Goal: Task Accomplishment & Management: Use online tool/utility

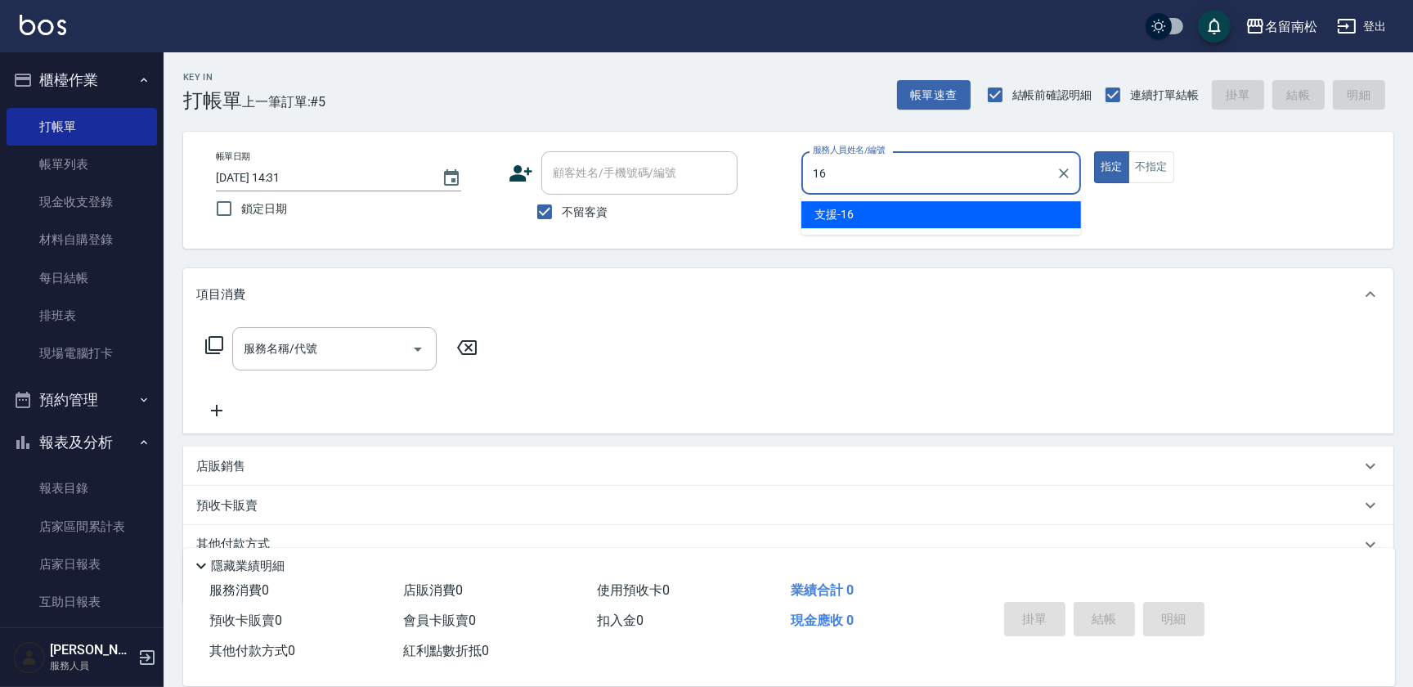
type input "支援-16"
type button "true"
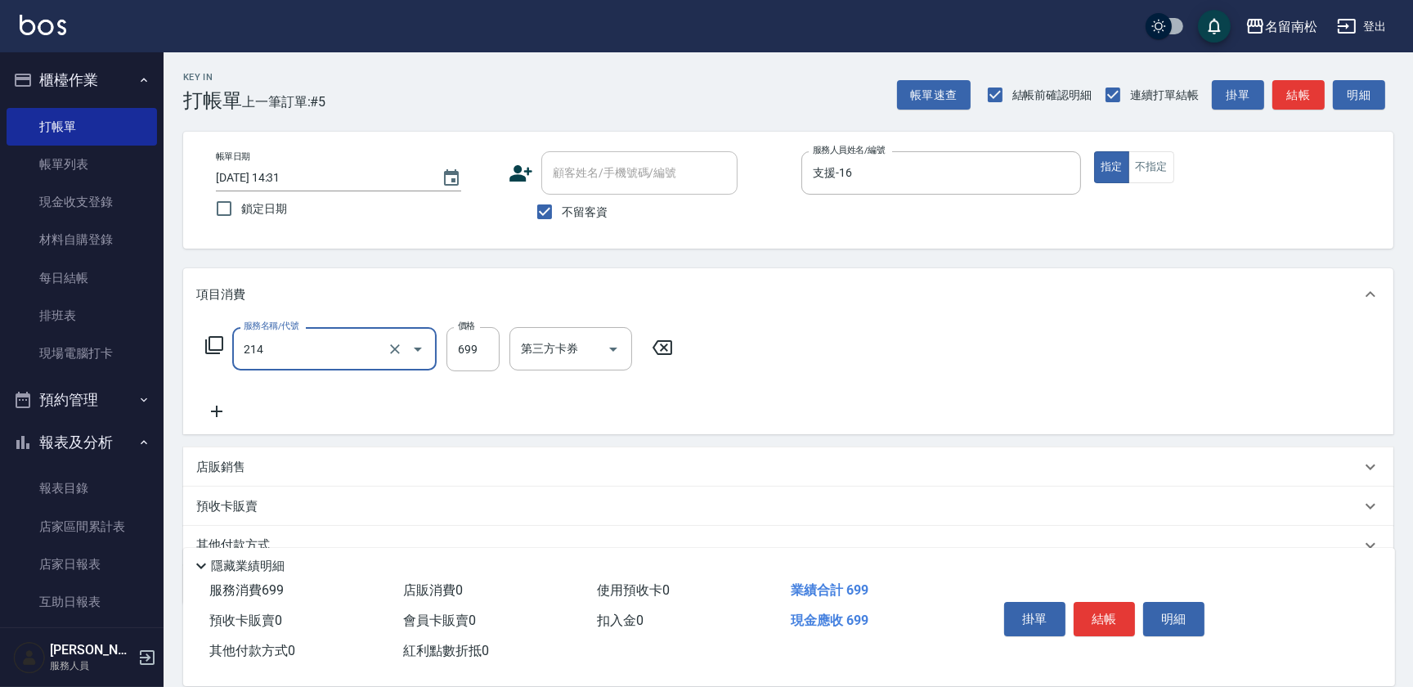
type input "滾珠洗髪699(214)"
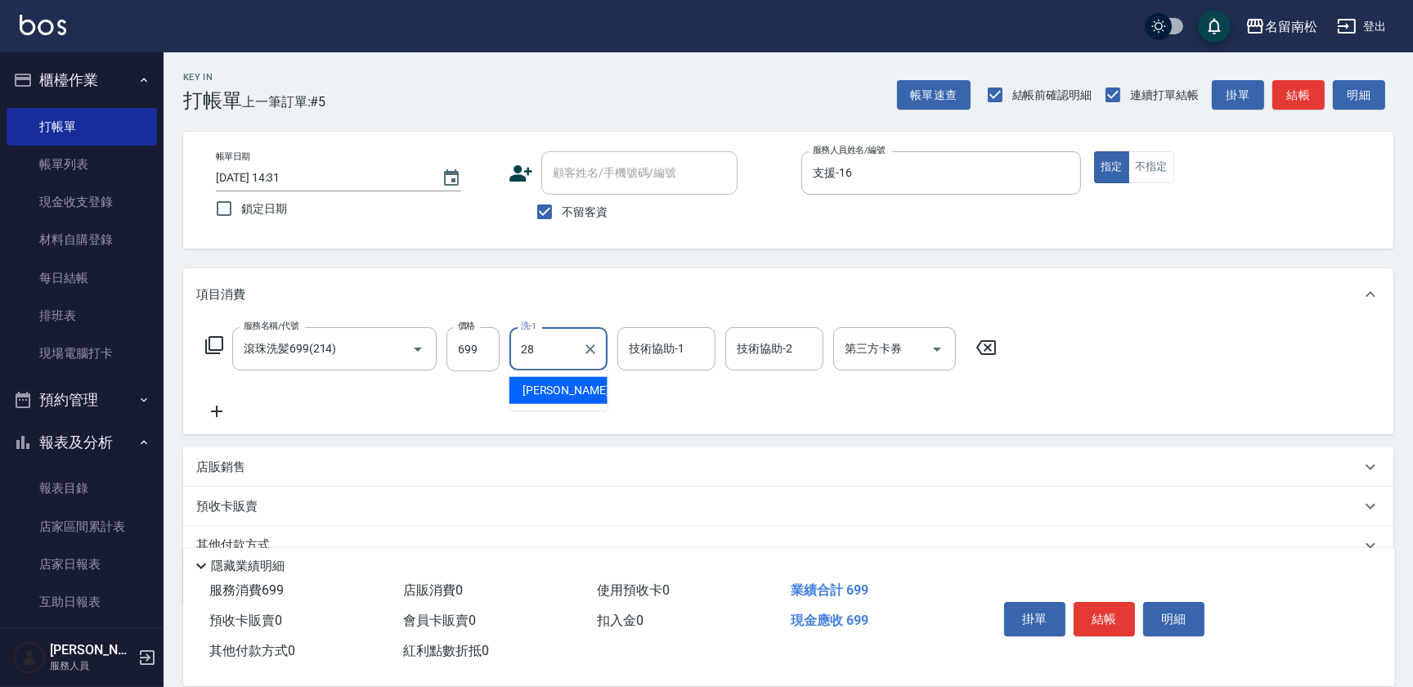
type input "[PERSON_NAME]-28"
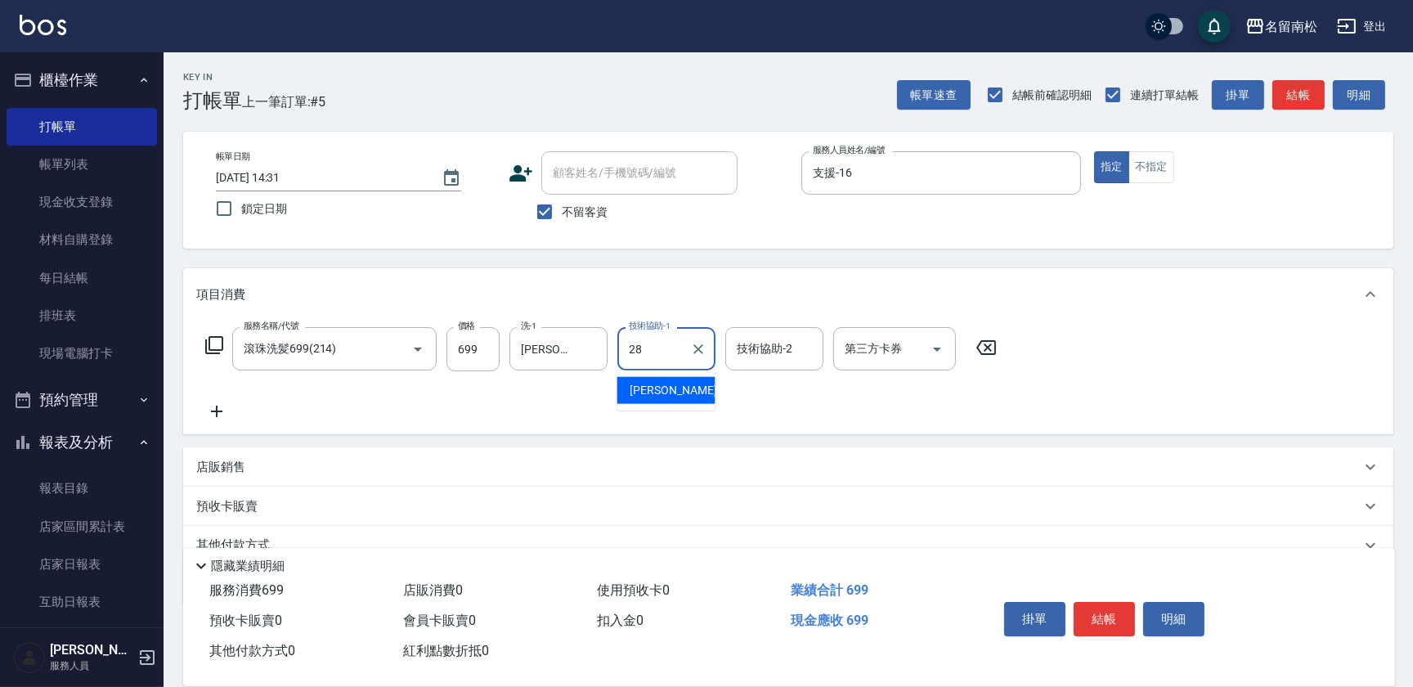
type input "[PERSON_NAME]-28"
click at [1147, 169] on button "不指定" at bounding box center [1152, 167] width 46 height 32
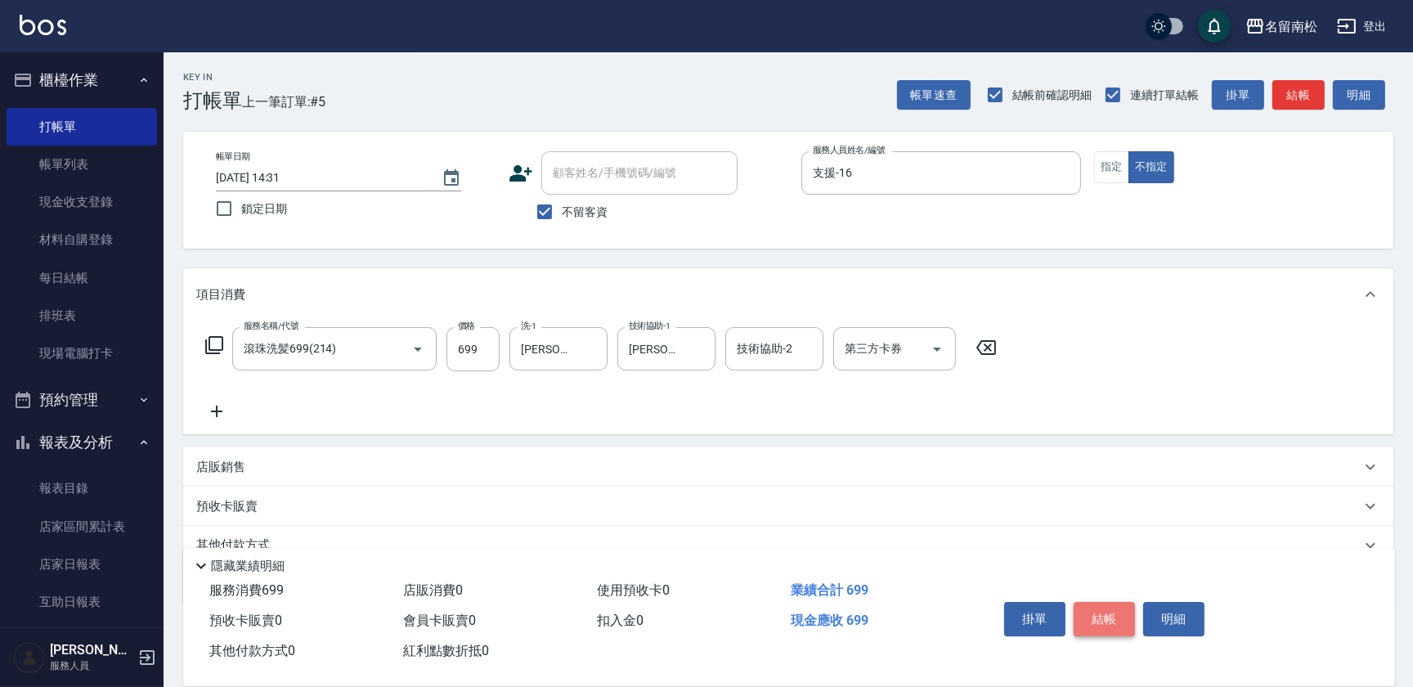
click at [1107, 621] on button "結帳" at bounding box center [1104, 619] width 61 height 34
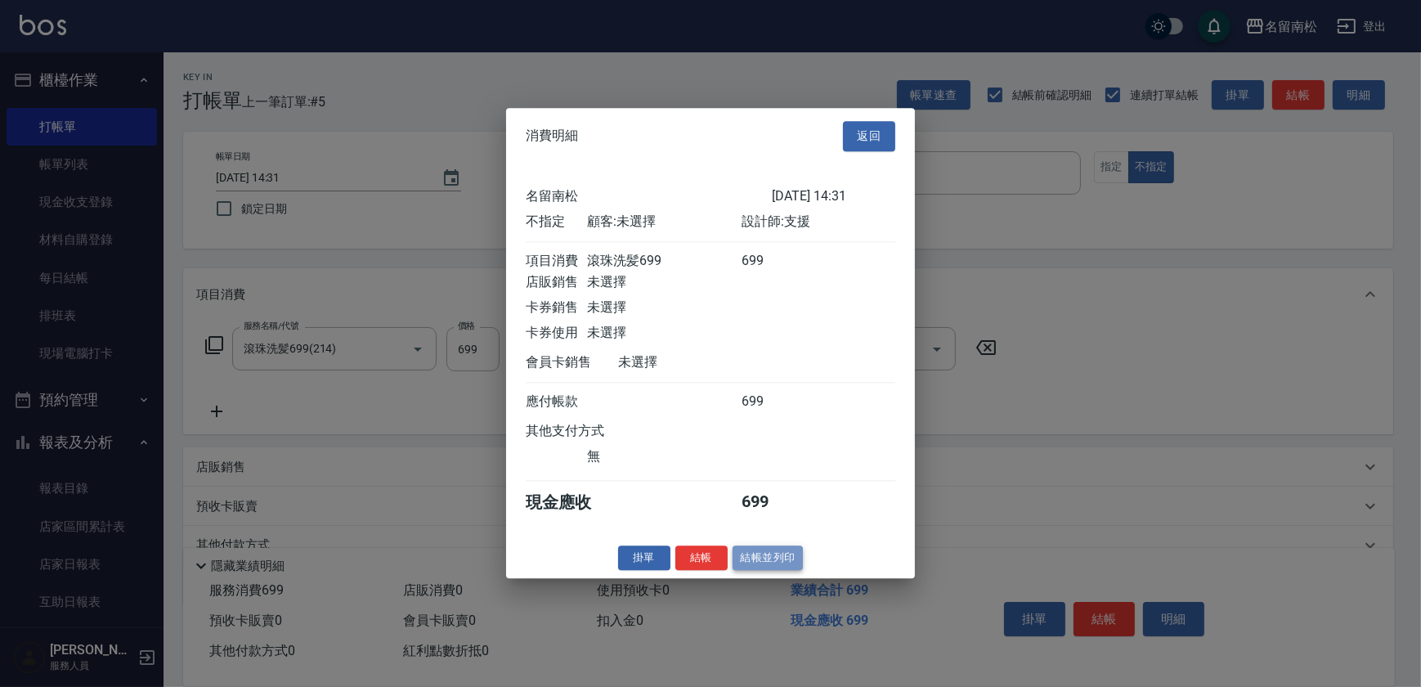
click at [761, 571] on button "結帳並列印" at bounding box center [768, 558] width 71 height 25
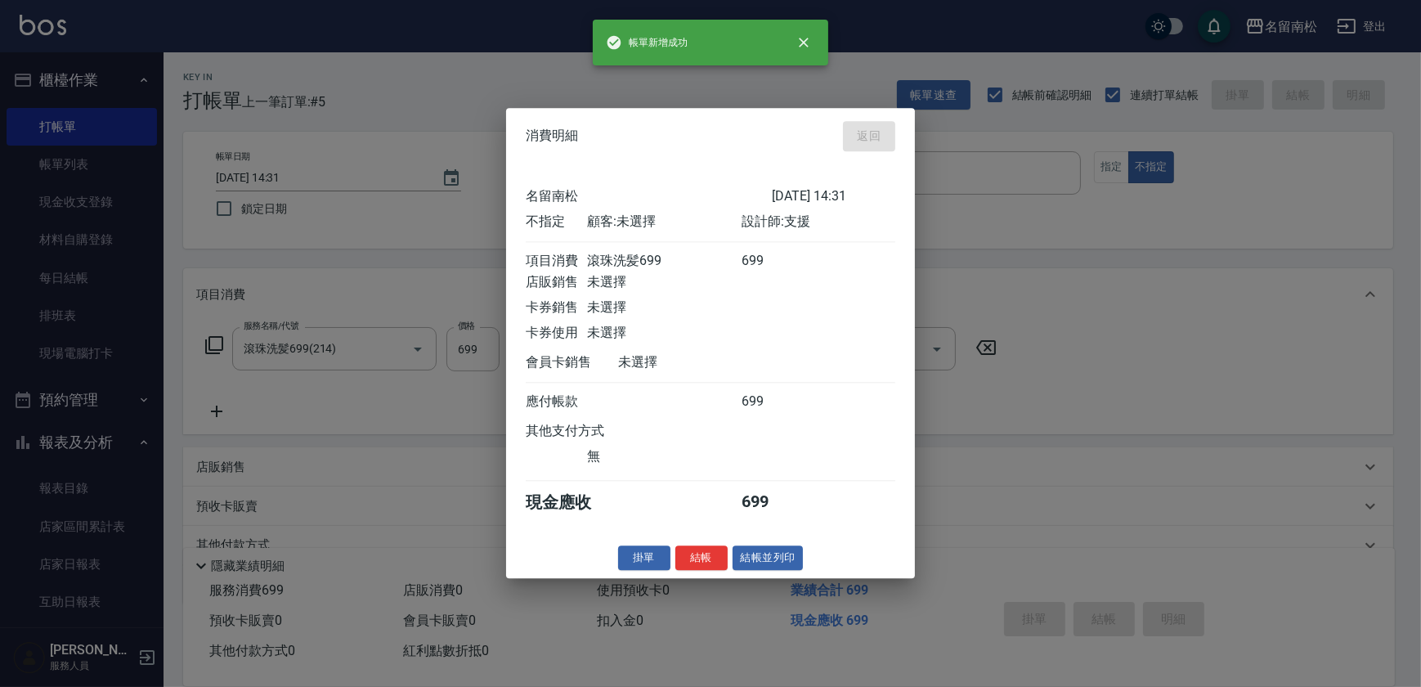
type input "[DATE] 15:42"
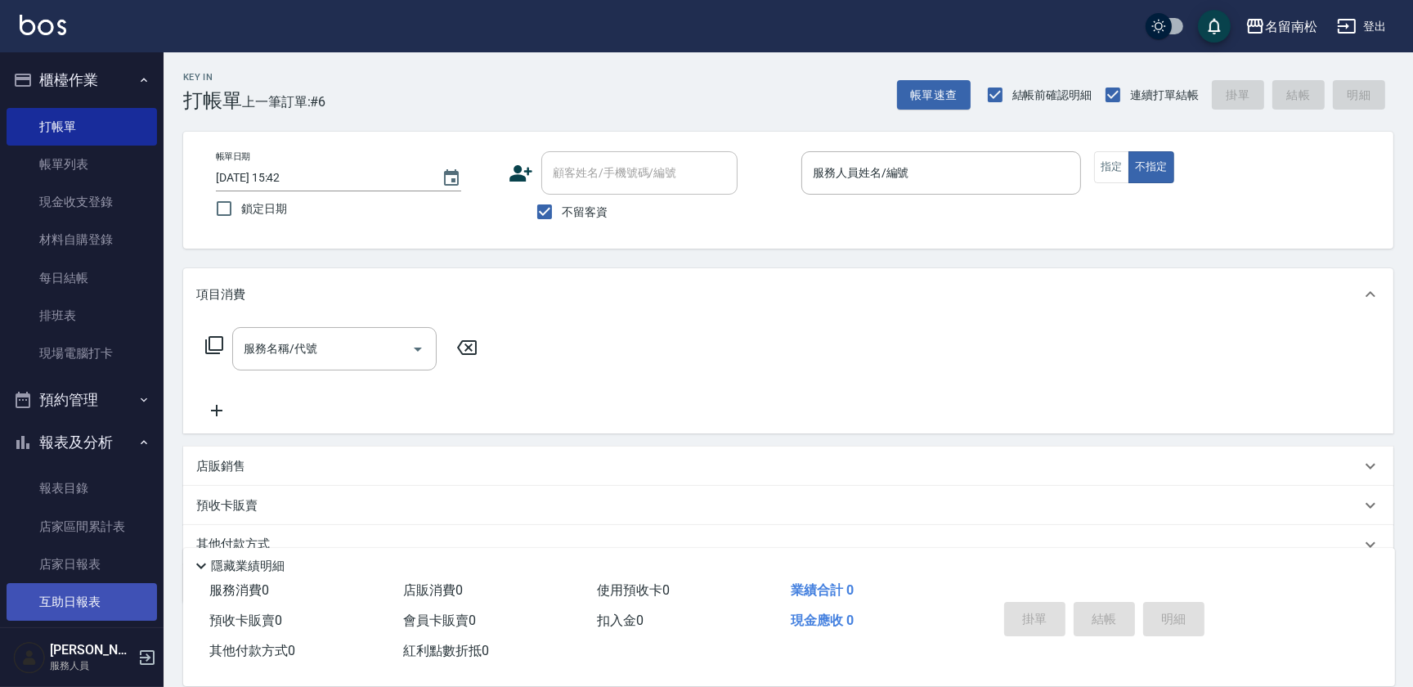
click at [97, 598] on link "互助日報表" at bounding box center [82, 602] width 150 height 38
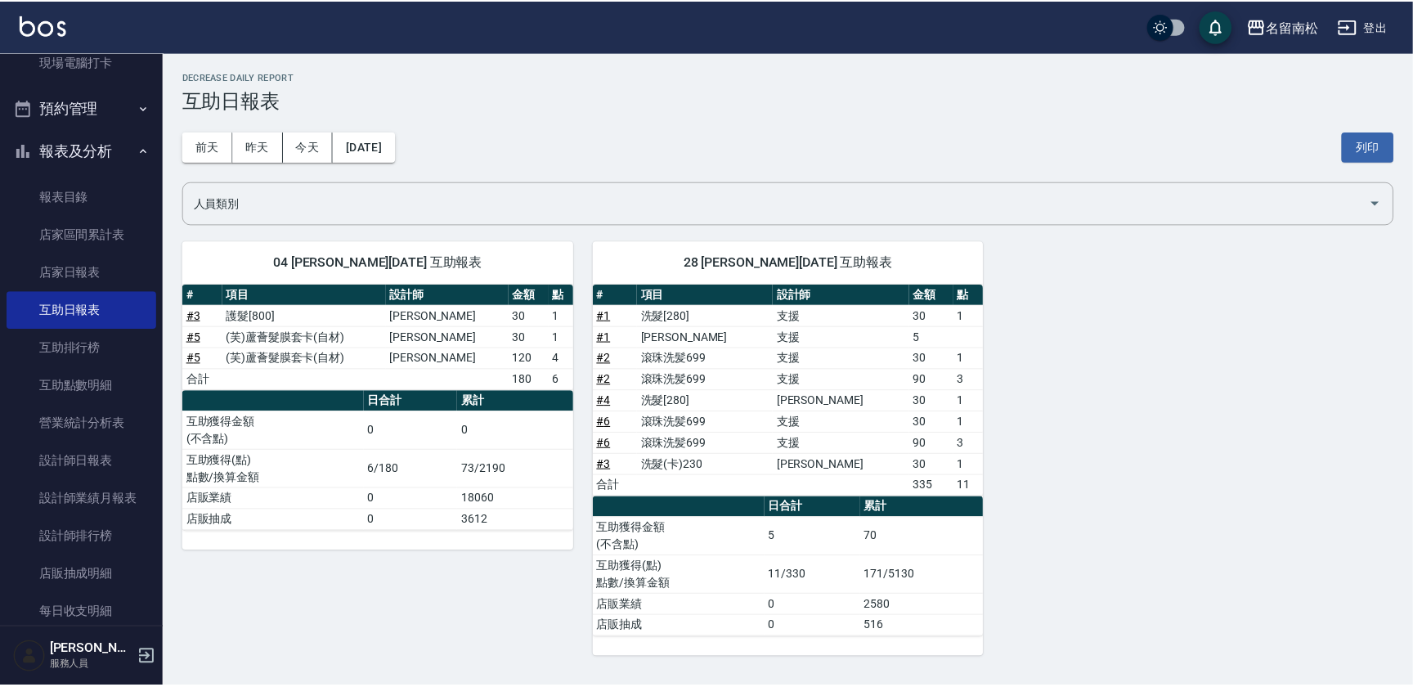
scroll to position [297, 0]
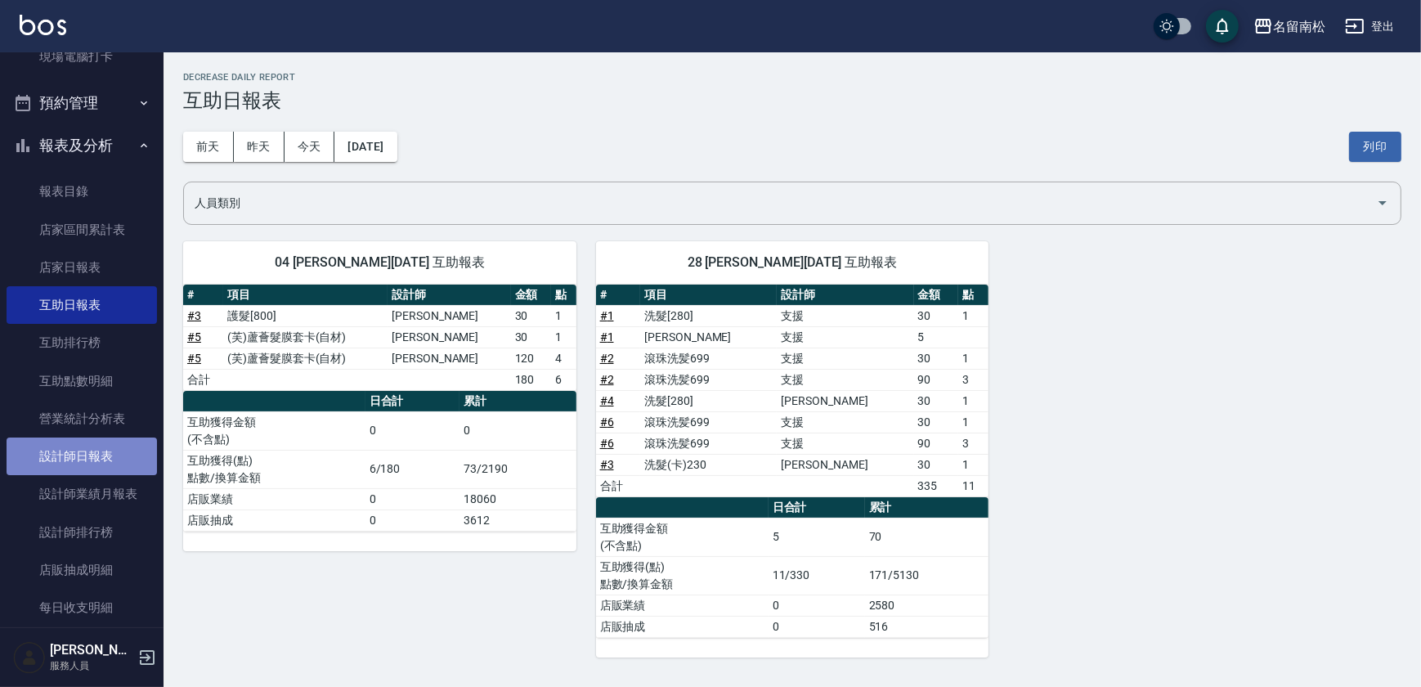
click at [90, 453] on link "設計師日報表" at bounding box center [82, 457] width 150 height 38
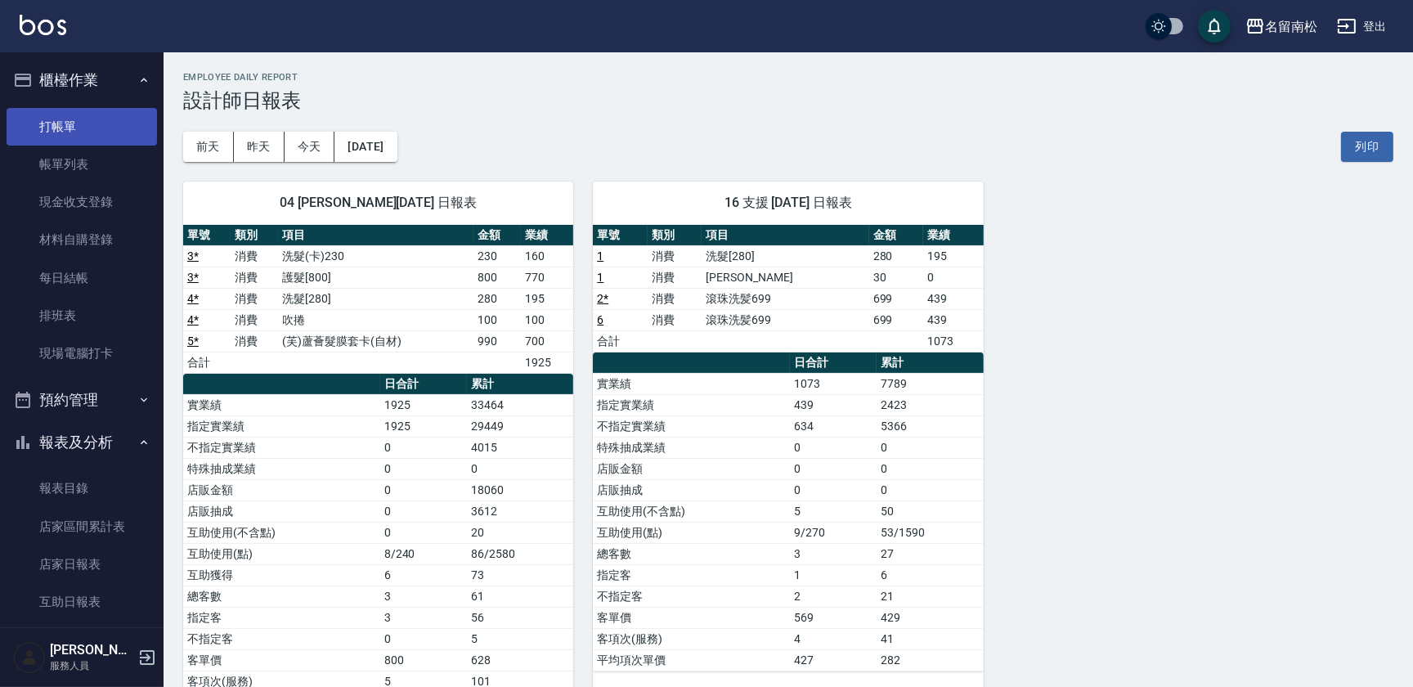
click at [43, 112] on link "打帳單" at bounding box center [82, 127] width 150 height 38
